Goal: Find specific page/section: Find specific page/section

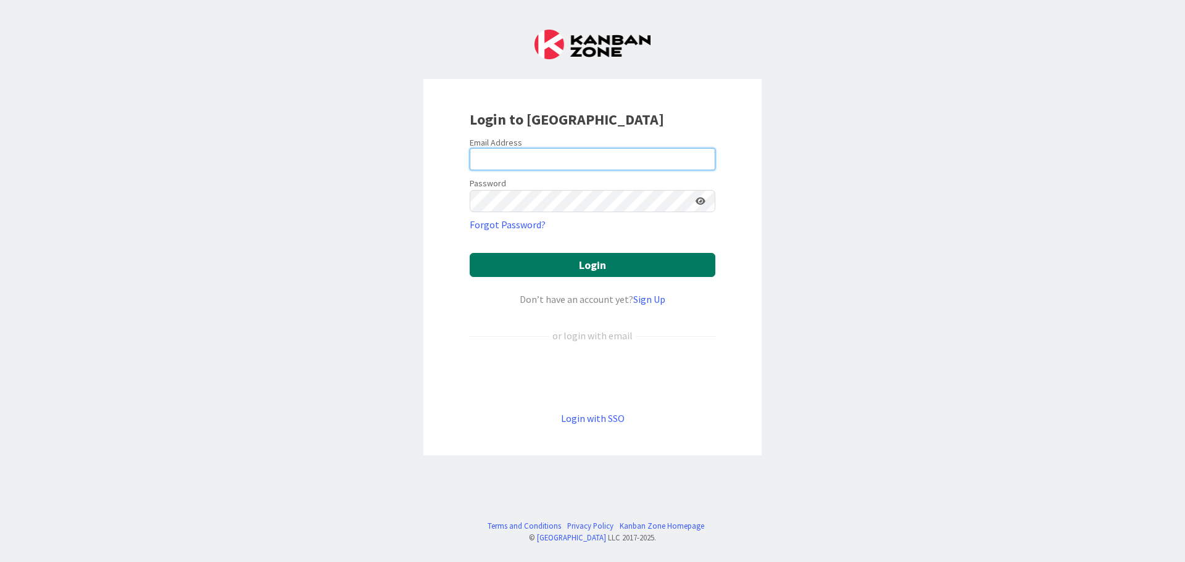
type input "[EMAIL_ADDRESS][DOMAIN_NAME]"
click at [536, 259] on button "Login" at bounding box center [592, 265] width 246 height 24
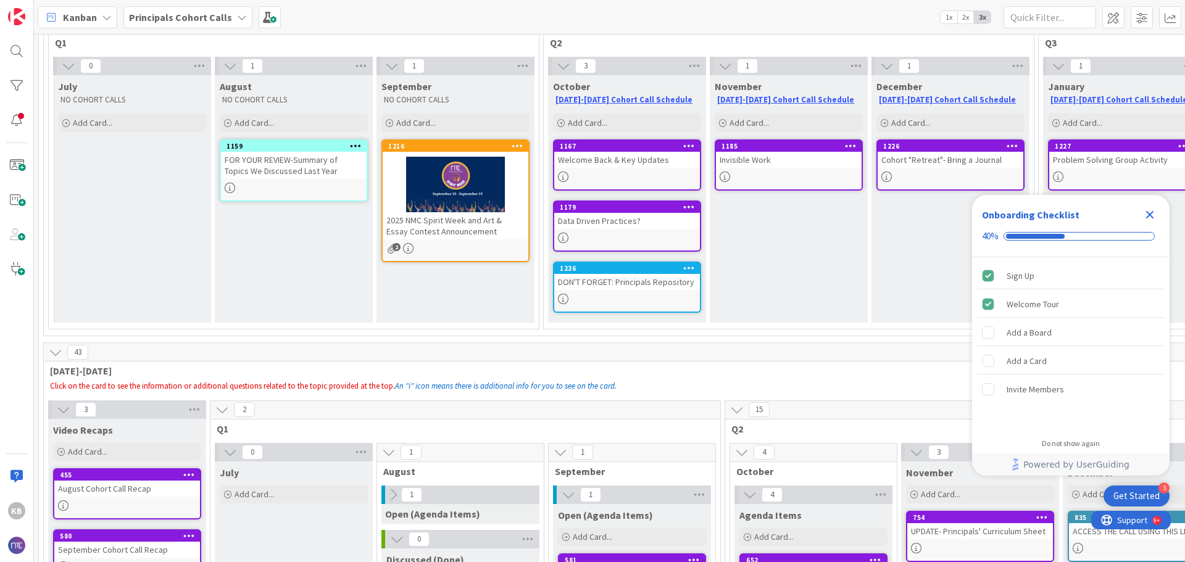
click at [273, 159] on div "FOR YOUR REVIEW-Summary of Topics We Discussed Last Year" at bounding box center [294, 165] width 146 height 27
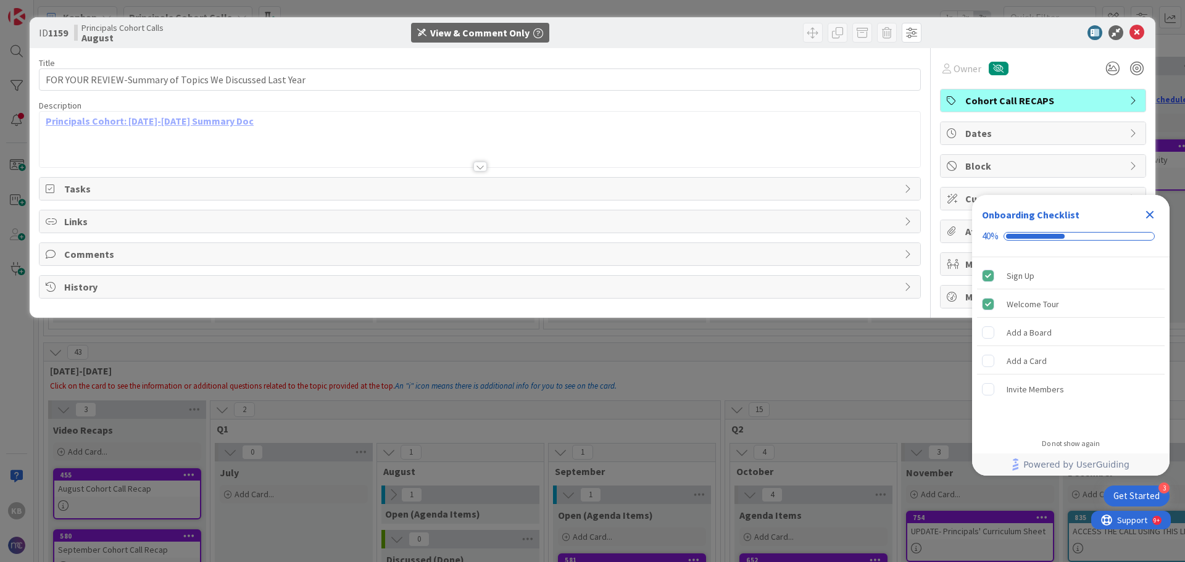
click at [73, 187] on span "Tasks" at bounding box center [480, 188] width 833 height 15
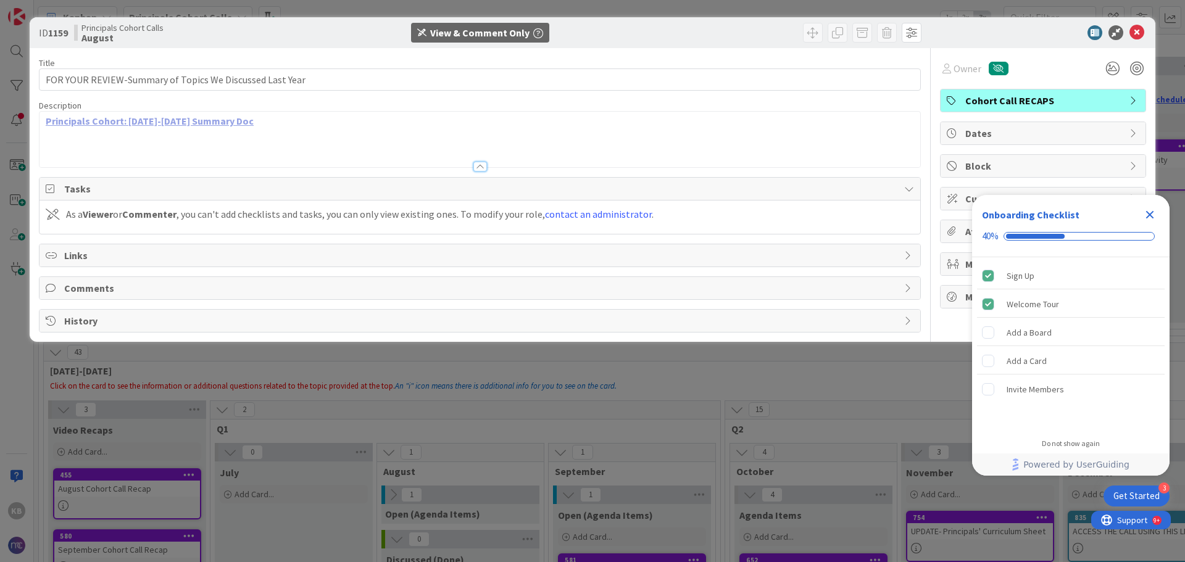
click at [130, 126] on link "Principals Cohort: [DATE]-[DATE] Summary Doc" at bounding box center [150, 121] width 208 height 12
click at [1139, 33] on icon at bounding box center [1136, 32] width 15 height 15
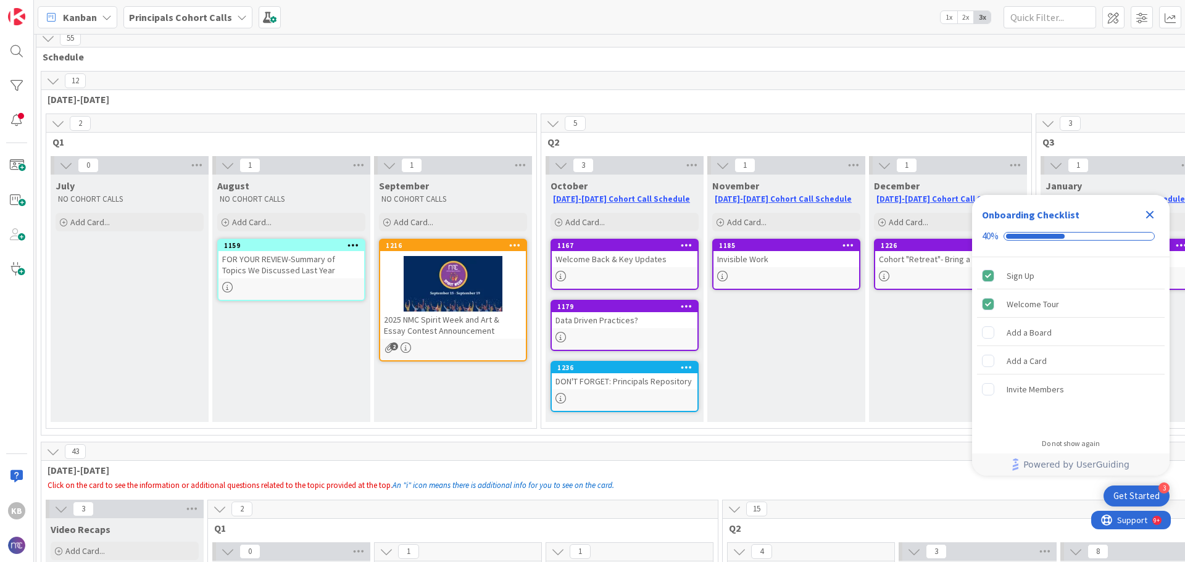
scroll to position [9, 0]
